Goal: Task Accomplishment & Management: Manage account settings

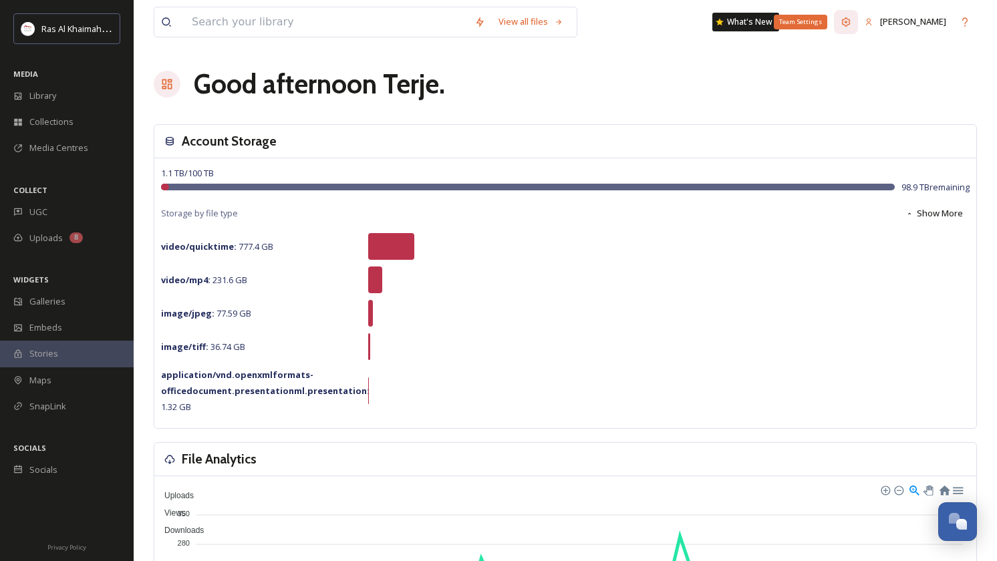
click at [858, 25] on div "Team Settings" at bounding box center [846, 22] width 24 height 24
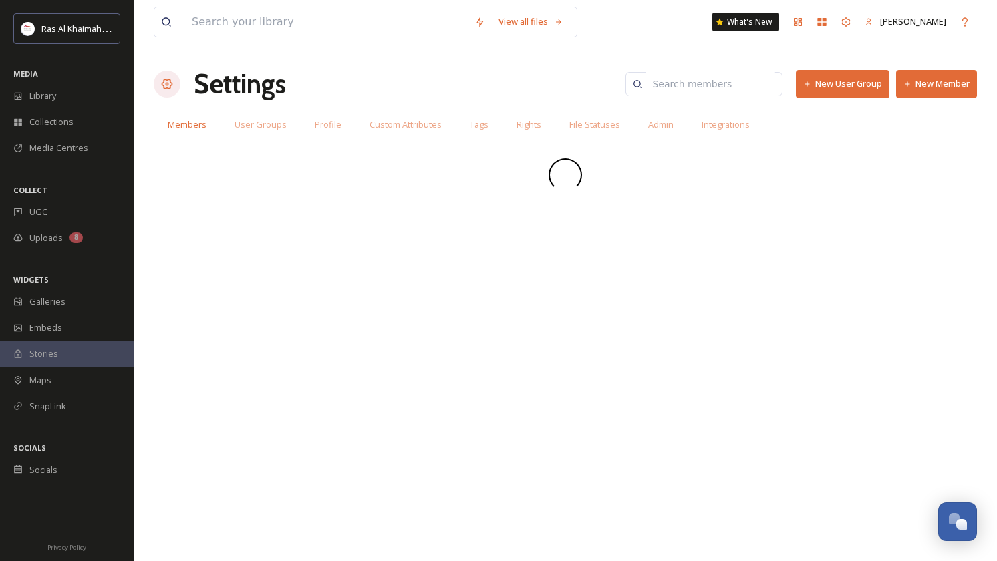
click at [931, 89] on button "New Member" at bounding box center [936, 83] width 81 height 27
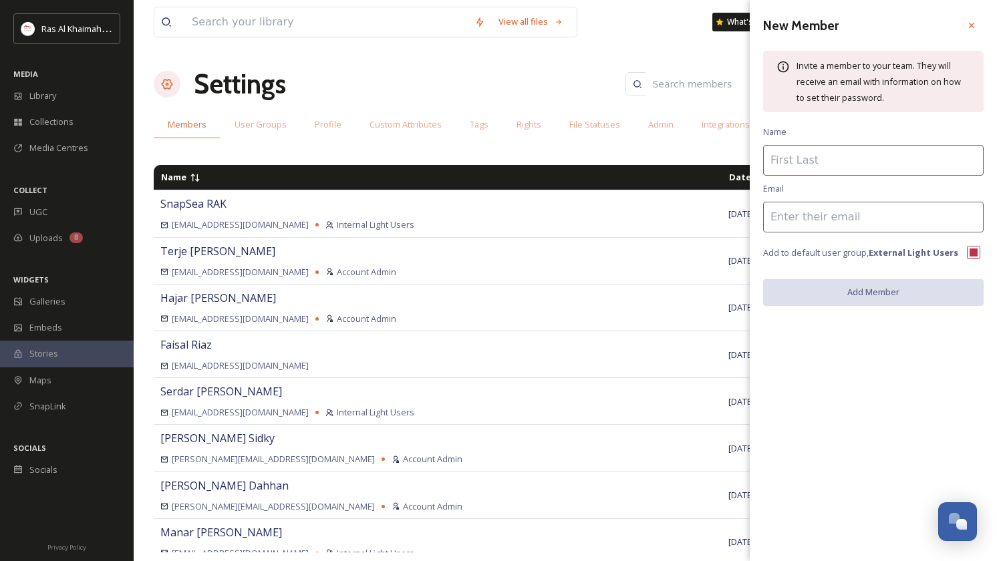
paste input "[EMAIL_ADDRESS][DOMAIN_NAME]"
type input "[EMAIL_ADDRESS][DOMAIN_NAME]"
click at [789, 162] on input at bounding box center [873, 160] width 221 height 31
paste input "[EMAIL_ADDRESS][DOMAIN_NAME]"
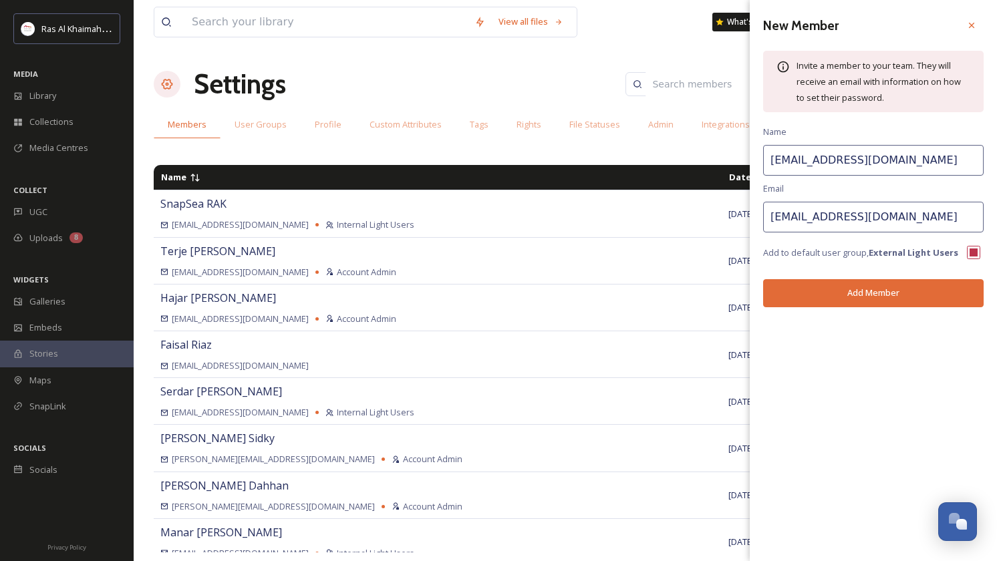
drag, startPoint x: 801, startPoint y: 164, endPoint x: 939, endPoint y: 162, distance: 138.3
click at [938, 163] on input "[EMAIL_ADDRESS][DOMAIN_NAME]" at bounding box center [873, 160] width 221 height 31
type input "Artem"
click at [861, 297] on button "Add Member" at bounding box center [873, 292] width 221 height 27
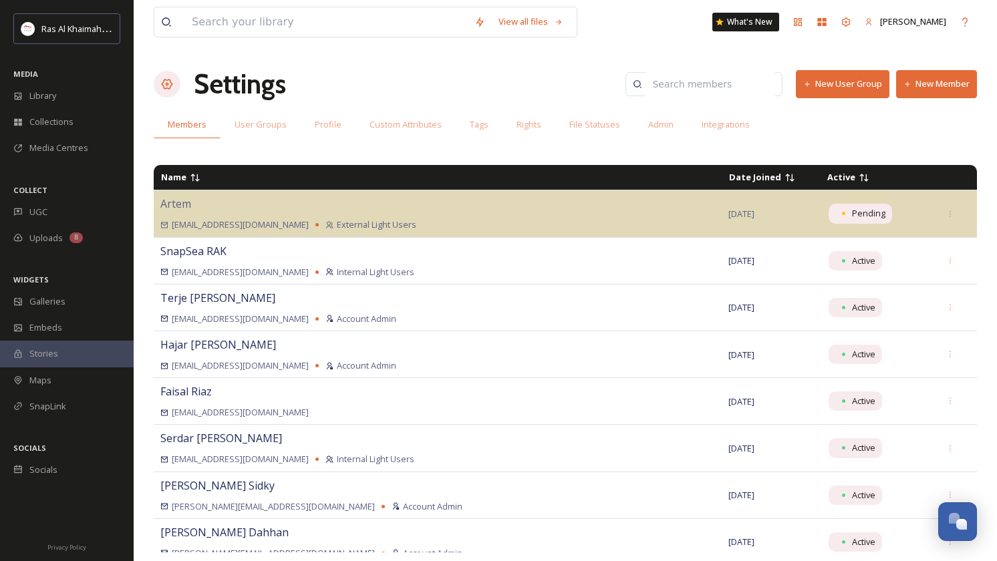
click at [926, 93] on button "New Member" at bounding box center [936, 83] width 81 height 27
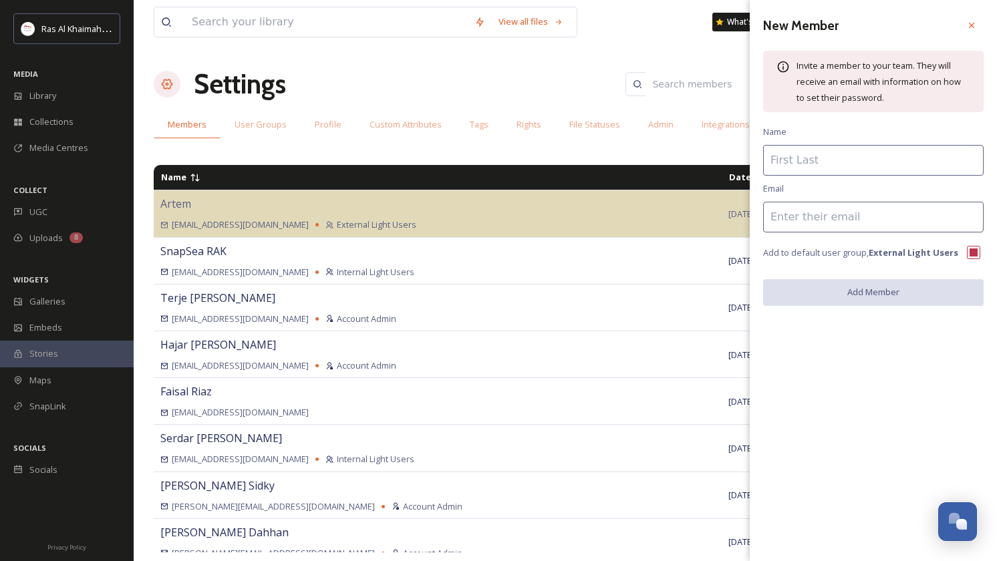
paste input "[EMAIL_ADDRESS][DOMAIN_NAME]"
type input "[EMAIL_ADDRESS][DOMAIN_NAME]"
paste input "[EMAIL_ADDRESS][DOMAIN_NAME]"
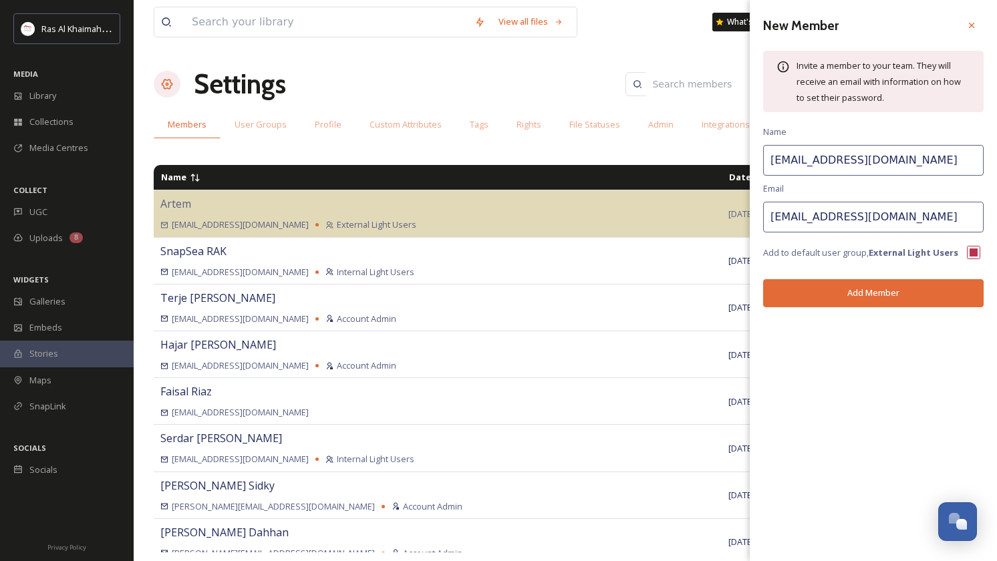
drag, startPoint x: 818, startPoint y: 164, endPoint x: 962, endPoint y: 158, distance: 144.5
click at [962, 158] on input "[EMAIL_ADDRESS][DOMAIN_NAME]" at bounding box center [873, 160] width 221 height 31
drag, startPoint x: 779, startPoint y: 164, endPoint x: 765, endPoint y: 163, distance: 14.8
click at [765, 164] on input "S.Chyrkov" at bounding box center [873, 160] width 221 height 31
type input "Chyrkov"
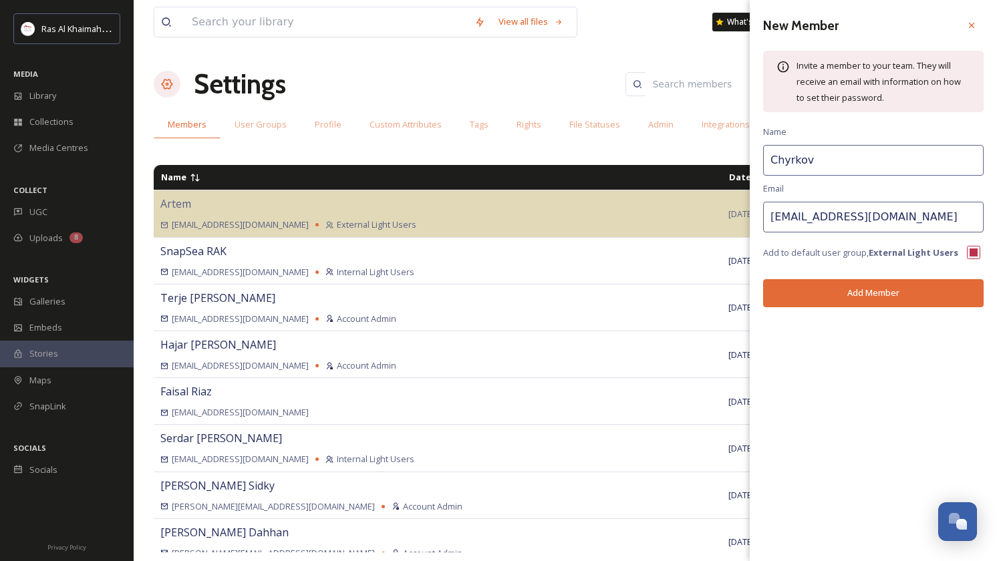
click at [875, 292] on button "Add Member" at bounding box center [873, 292] width 221 height 27
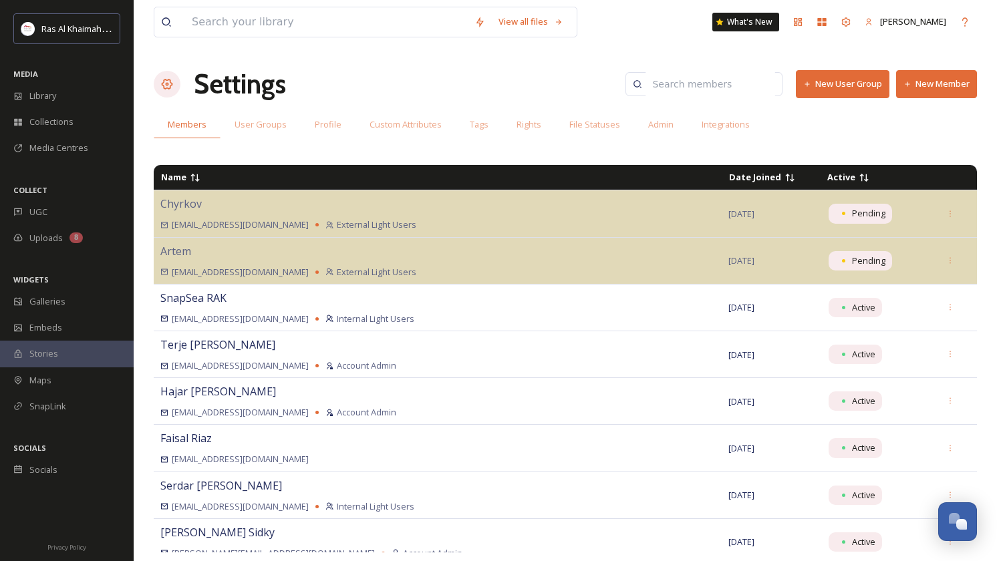
click at [916, 96] on button "New Member" at bounding box center [936, 83] width 81 height 27
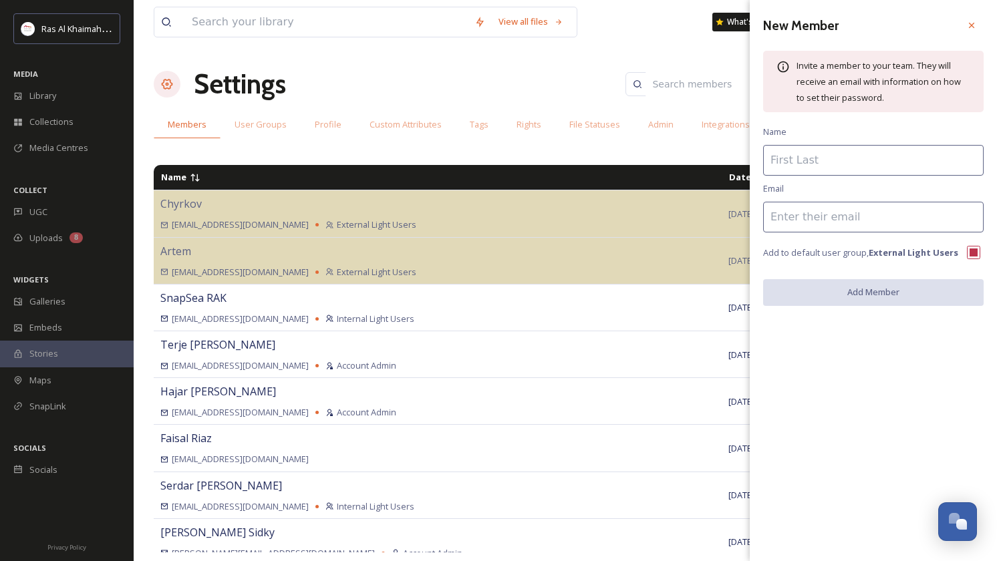
paste input "[PERSON_NAME][EMAIL_ADDRESS][DOMAIN_NAME]"
type input "[PERSON_NAME][EMAIL_ADDRESS][DOMAIN_NAME]"
paste input "[PERSON_NAME][EMAIL_ADDRESS][DOMAIN_NAME]"
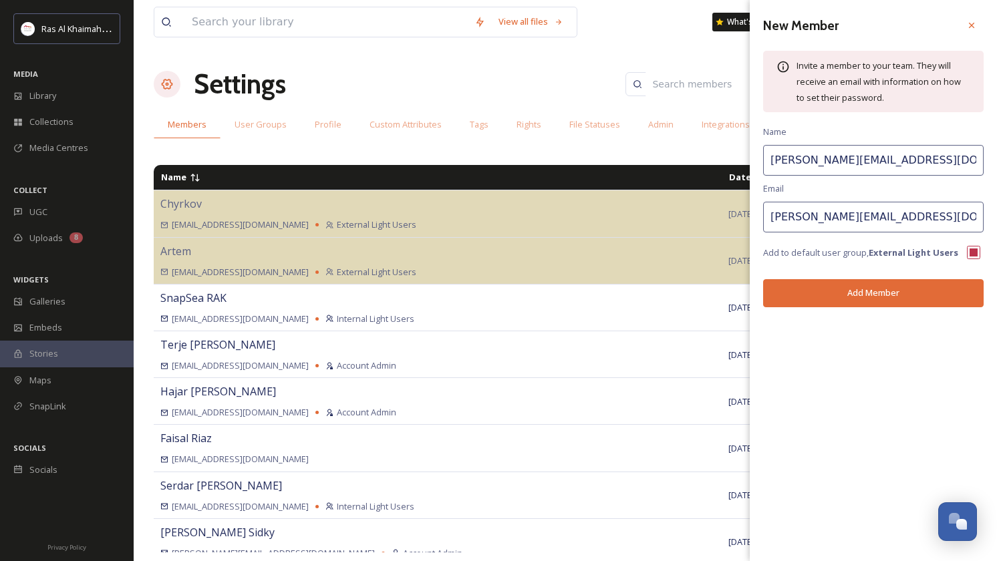
drag, startPoint x: 795, startPoint y: 165, endPoint x: 936, endPoint y: 163, distance: 140.4
click at [934, 164] on input "[PERSON_NAME][EMAIL_ADDRESS][DOMAIN_NAME]" at bounding box center [873, 160] width 221 height 31
type input "[PERSON_NAME]"
click at [859, 294] on button "Add Member" at bounding box center [873, 292] width 221 height 27
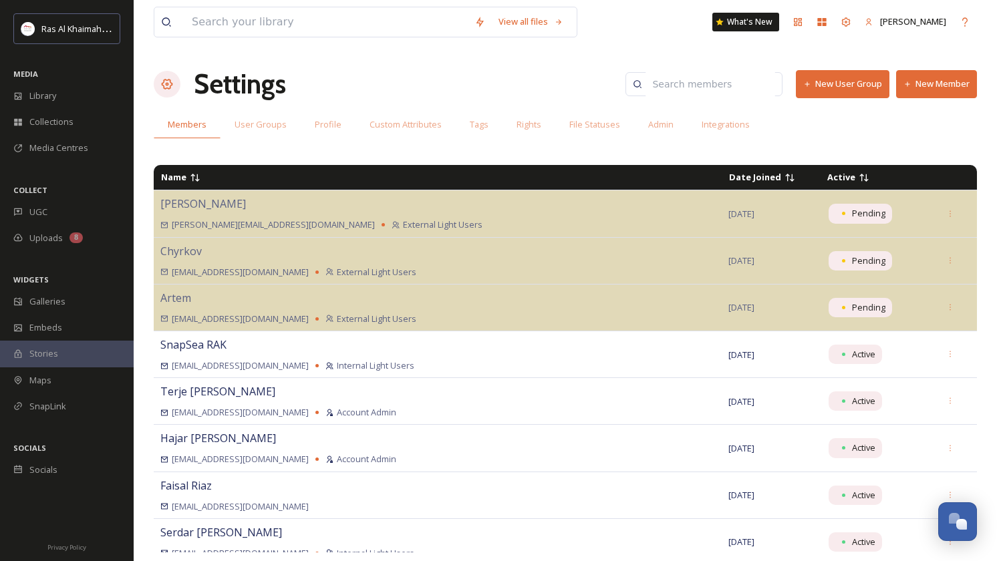
click at [941, 80] on button "New Member" at bounding box center [936, 83] width 81 height 27
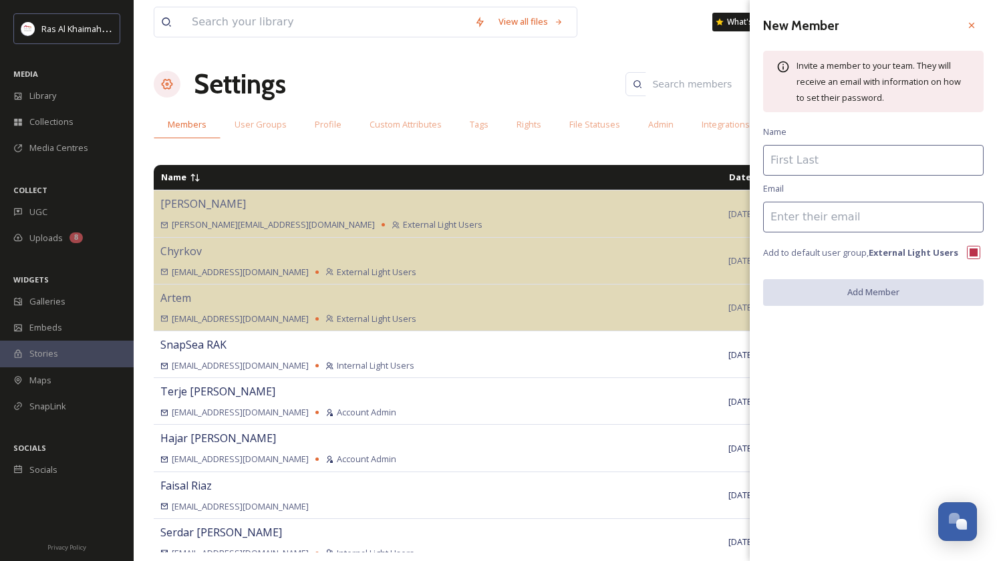
paste input "[EMAIL_ADDRESS][DOMAIN_NAME]"
type input "[EMAIL_ADDRESS][DOMAIN_NAME]"
paste input "[EMAIL_ADDRESS][DOMAIN_NAME]"
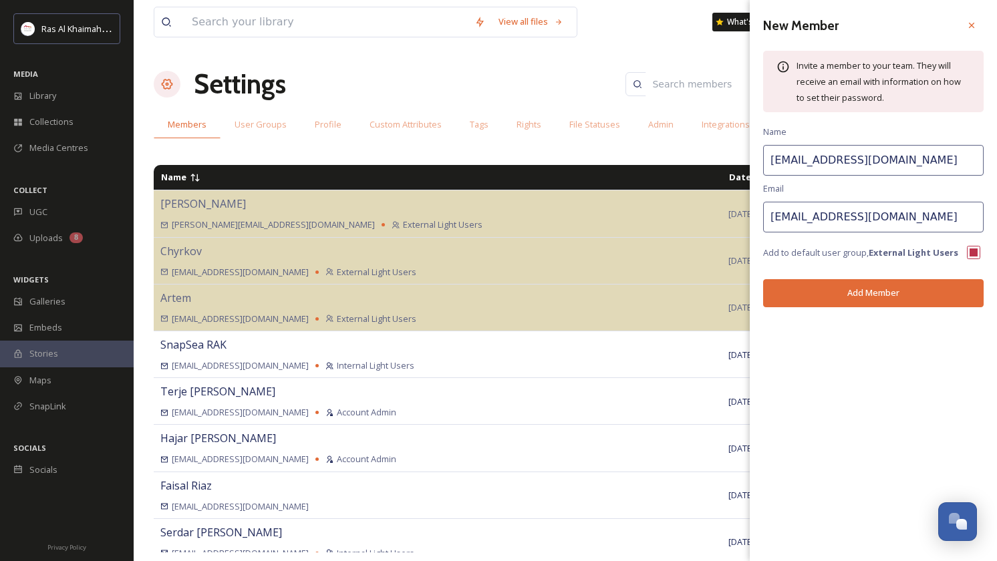
drag, startPoint x: 799, startPoint y: 163, endPoint x: 934, endPoint y: 158, distance: 135.7
click at [934, 158] on input "[EMAIL_ADDRESS][DOMAIN_NAME]" at bounding box center [873, 160] width 221 height 31
type input "Darya"
click at [883, 291] on button "Add Member" at bounding box center [873, 292] width 221 height 27
